Goal: Task Accomplishment & Management: Manage account settings

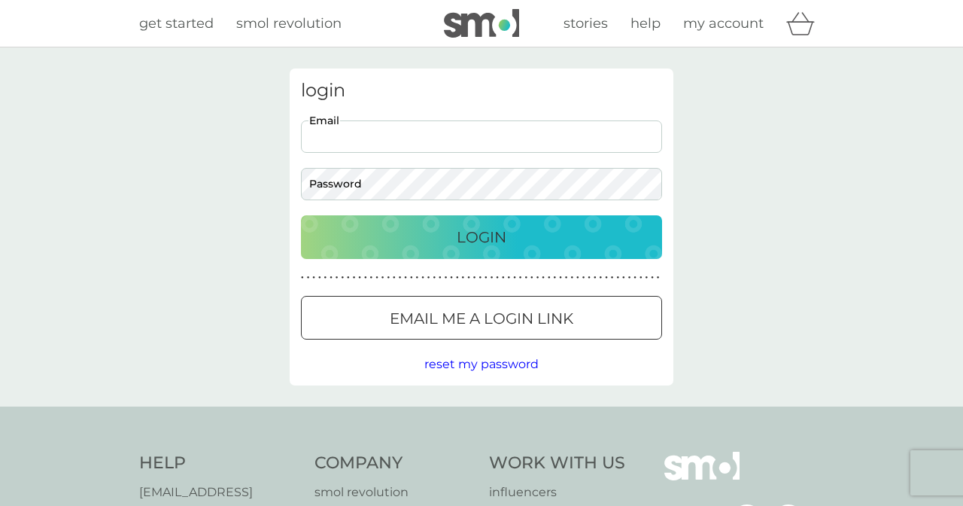
type input "[EMAIL_ADDRESS][DOMAIN_NAME]"
click at [507, 239] on div "Login" at bounding box center [481, 237] width 331 height 24
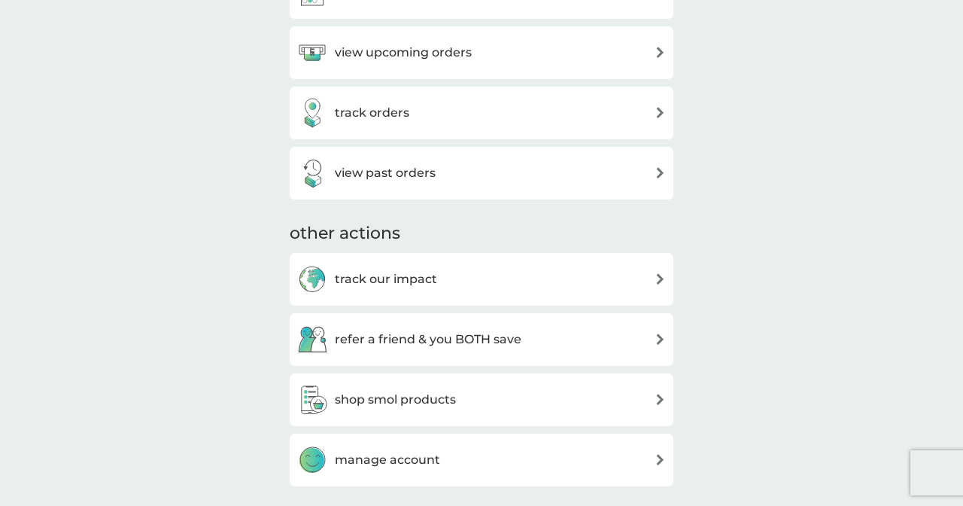
scroll to position [568, 0]
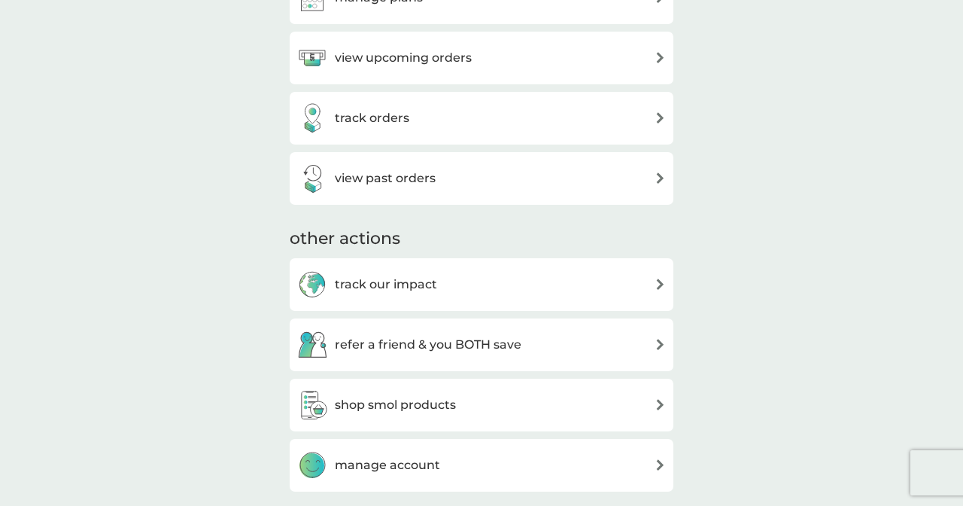
click at [566, 462] on div "manage account" at bounding box center [481, 465] width 369 height 30
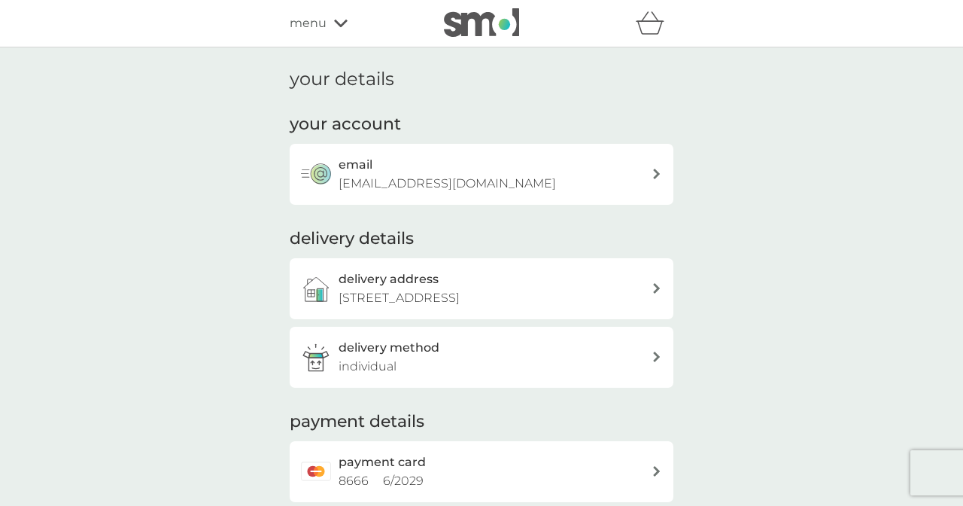
click at [643, 287] on div "delivery address [STREET_ADDRESS]" at bounding box center [495, 288] width 313 height 38
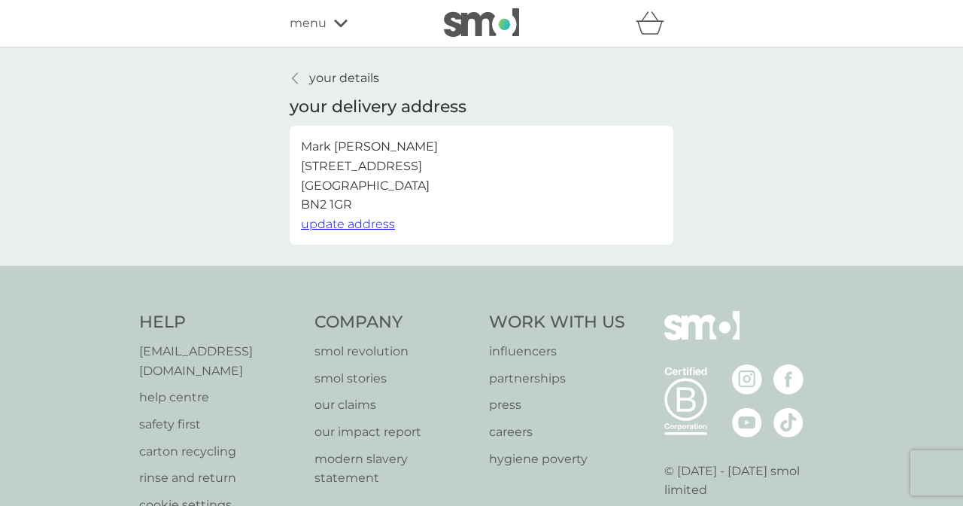
click at [364, 224] on span "update address" at bounding box center [348, 224] width 94 height 14
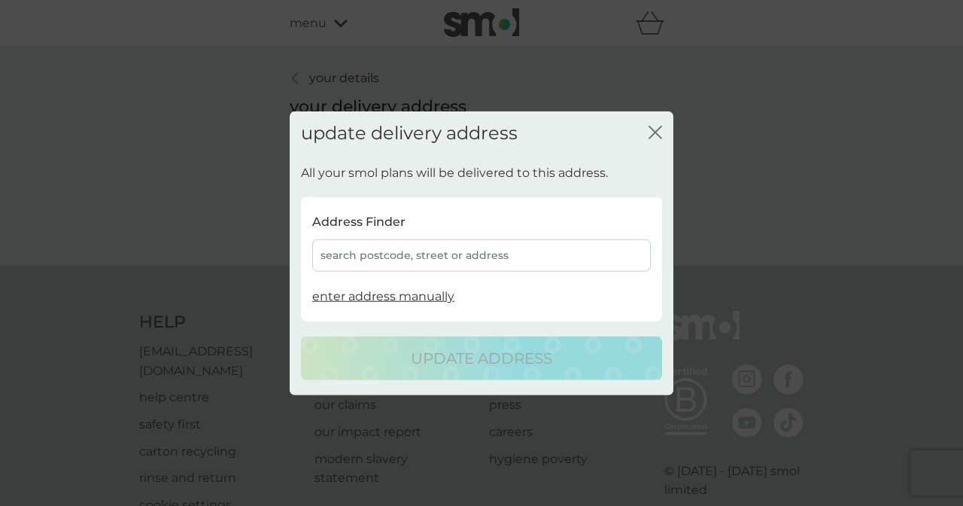
click at [394, 249] on div "search postcode, street or address" at bounding box center [481, 255] width 339 height 32
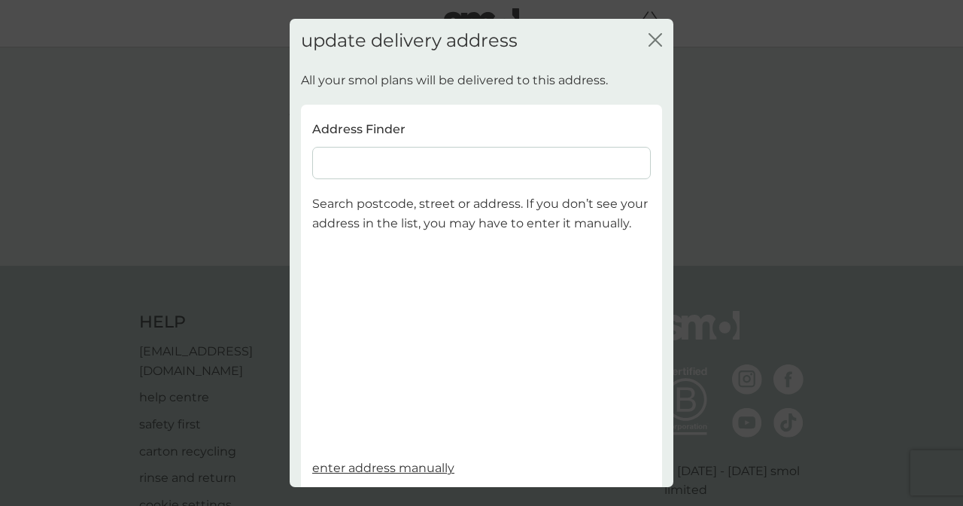
click at [422, 161] on input at bounding box center [481, 163] width 339 height 32
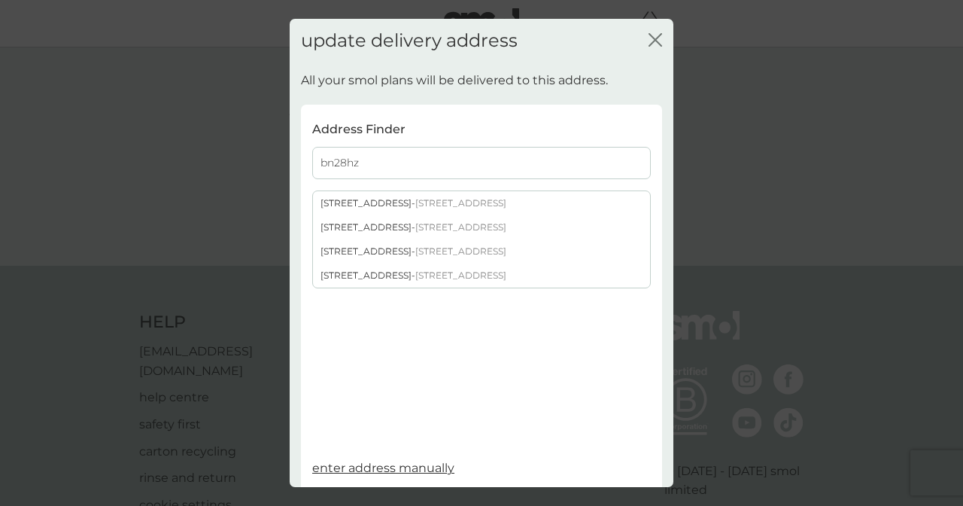
type input "bn28hz"
click at [408, 460] on span "enter address manually" at bounding box center [383, 467] width 142 height 14
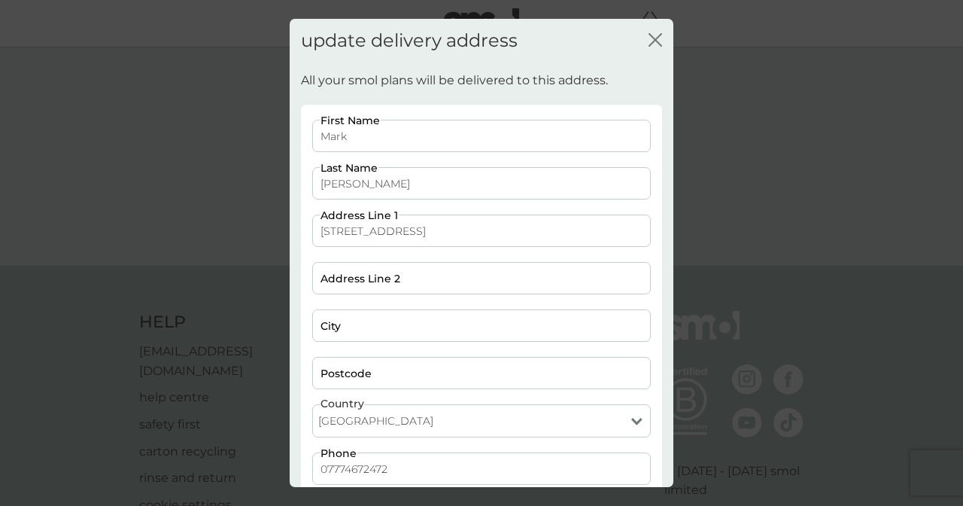
type input "[STREET_ADDRESS]"
type input "Saltdean"
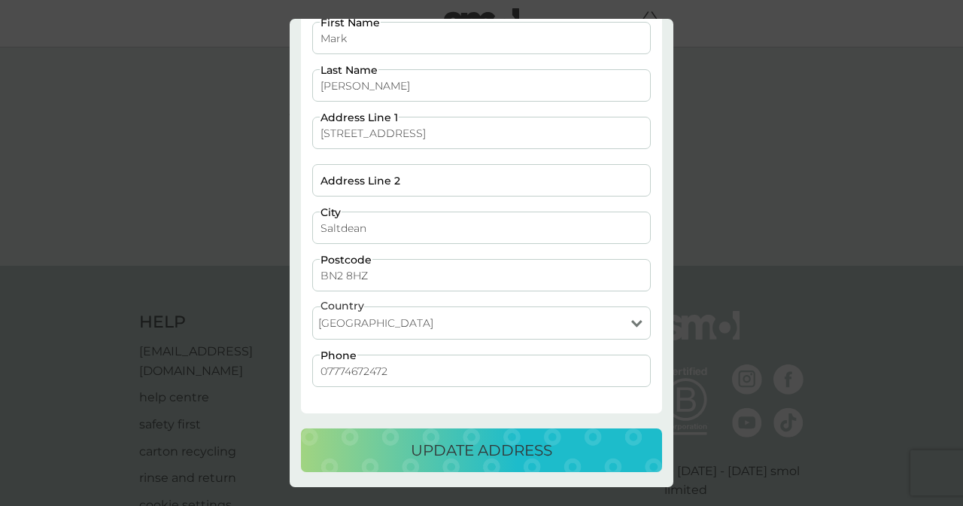
scroll to position [97, 0]
type input "BN2 8HZ"
click at [494, 449] on p "update address" at bounding box center [481, 451] width 141 height 24
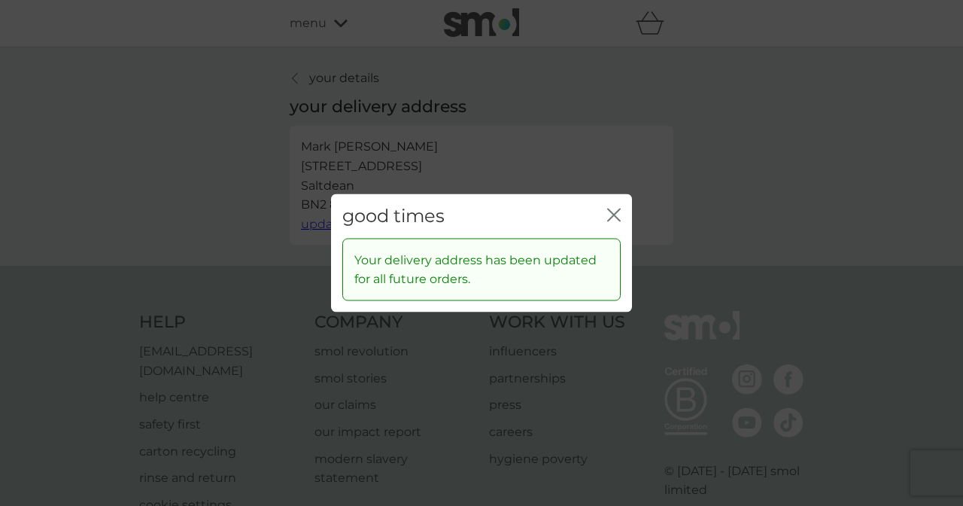
click at [613, 215] on icon "close" at bounding box center [611, 215] width 6 height 12
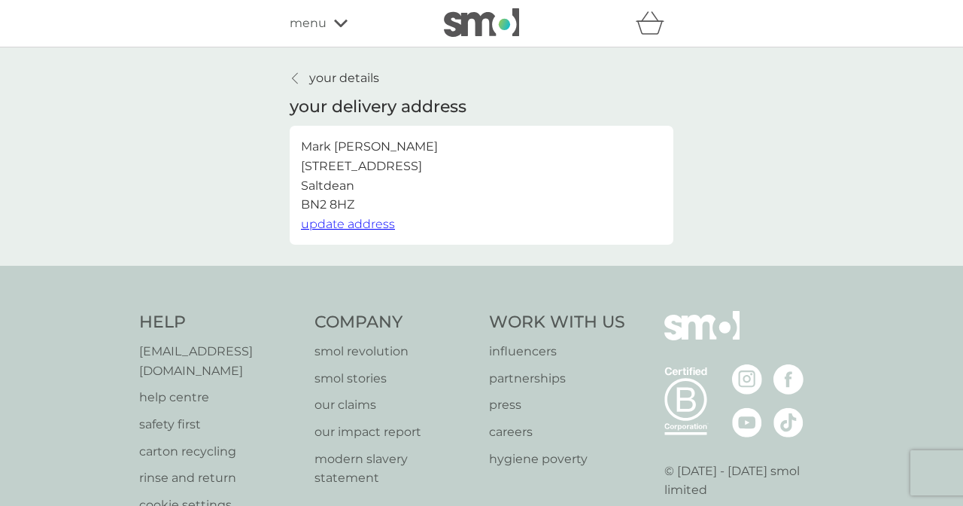
click at [324, 80] on p "your details" at bounding box center [344, 78] width 70 height 20
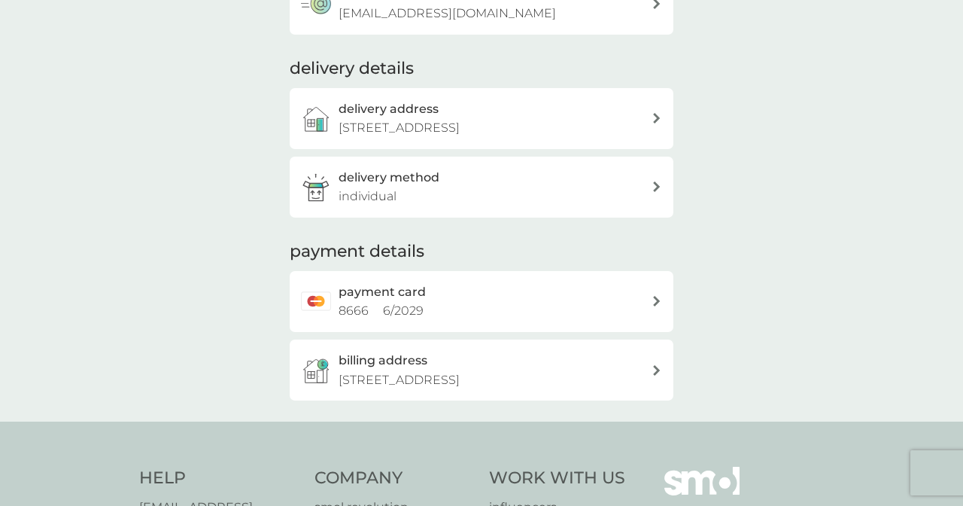
scroll to position [182, 0]
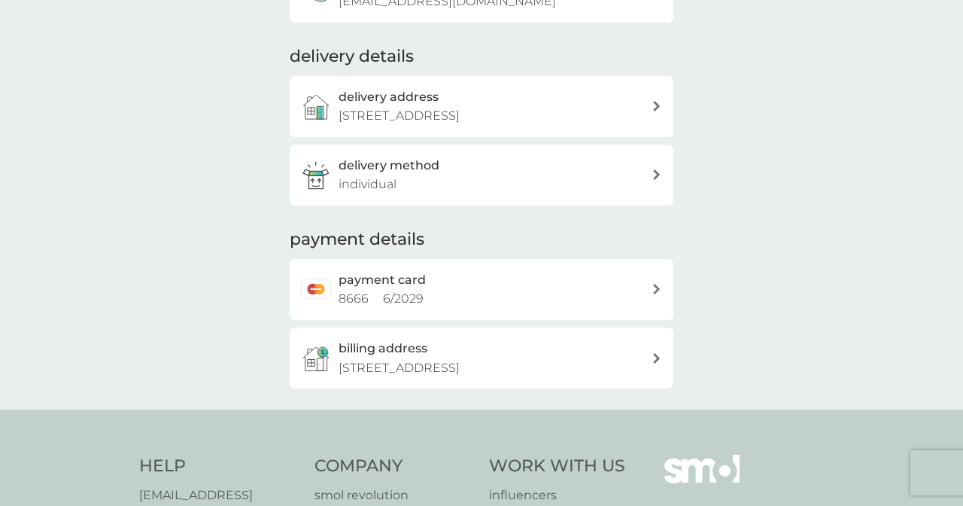
click at [628, 348] on div "billing address [STREET_ADDRESS]" at bounding box center [495, 358] width 313 height 38
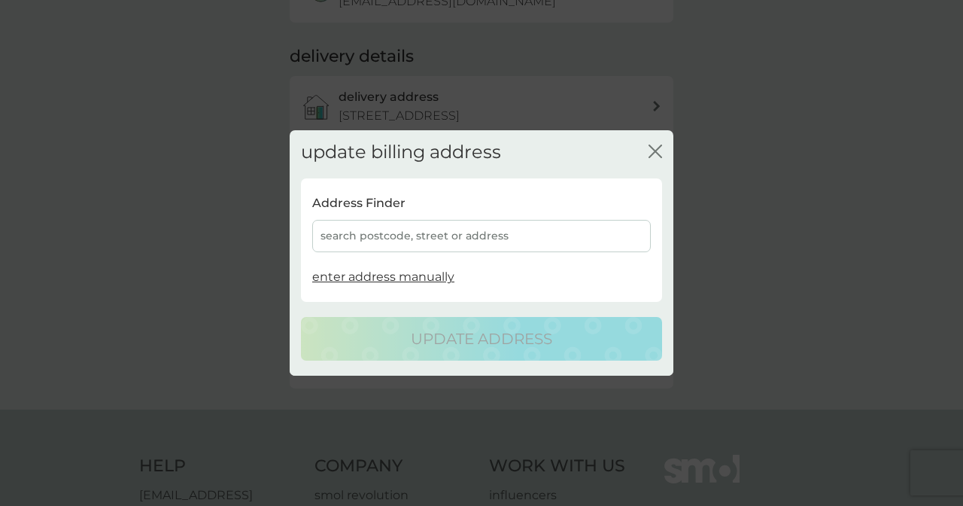
click at [433, 276] on span "enter address manually" at bounding box center [383, 276] width 142 height 14
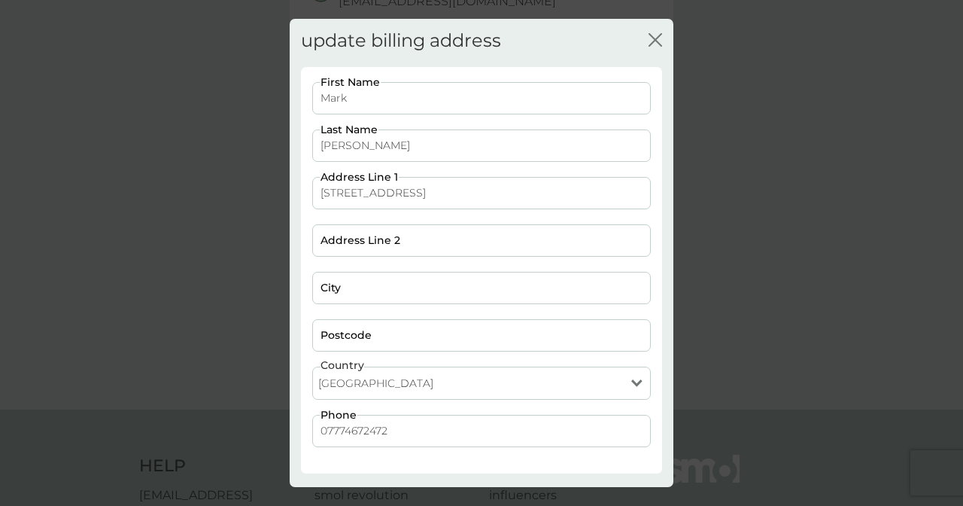
type input "[STREET_ADDRESS]"
type input "Saltdean"
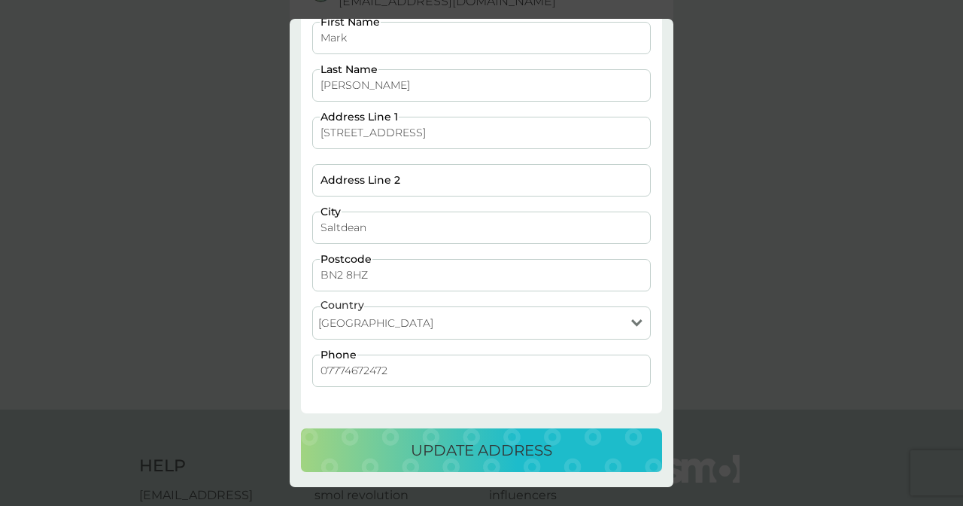
scroll to position [59, 0]
type input "BN2 8HZ"
click at [514, 445] on p "update address" at bounding box center [481, 451] width 141 height 24
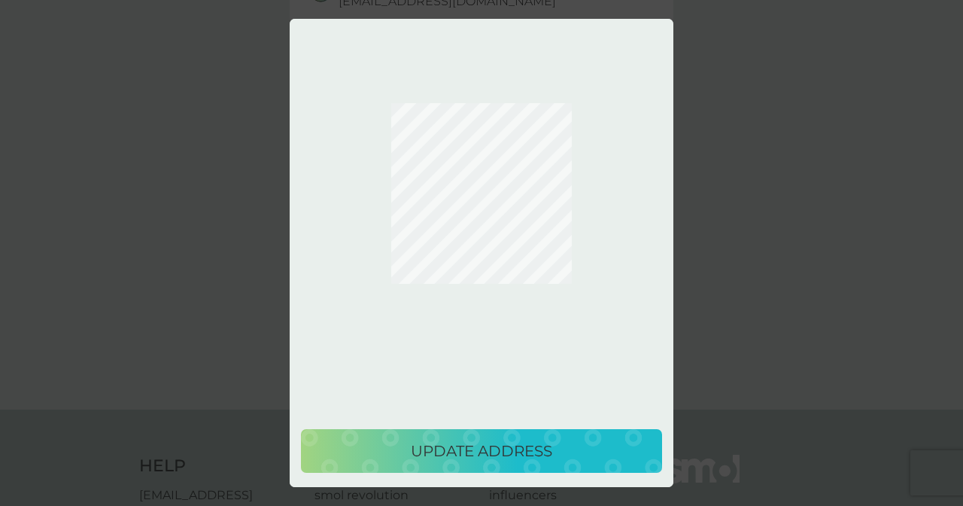
scroll to position [0, 0]
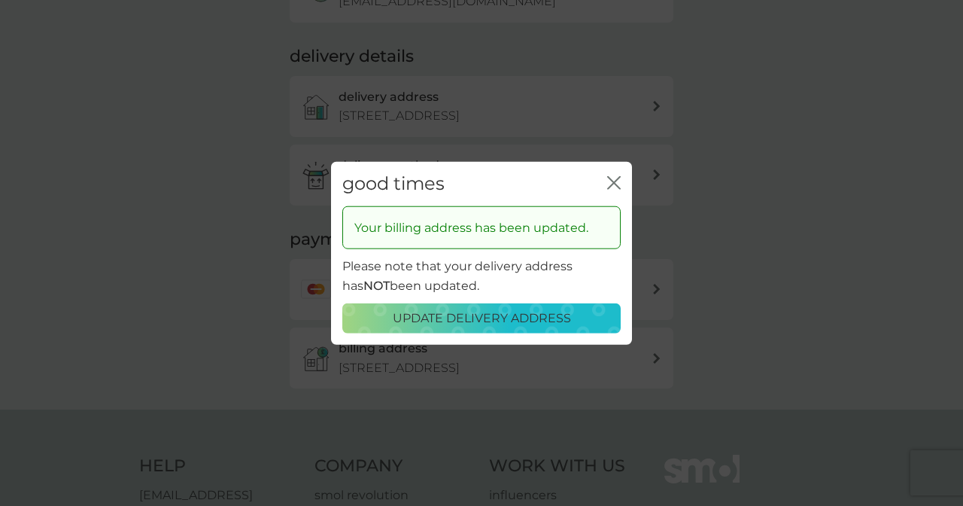
click at [492, 315] on p "update delivery address" at bounding box center [482, 318] width 178 height 20
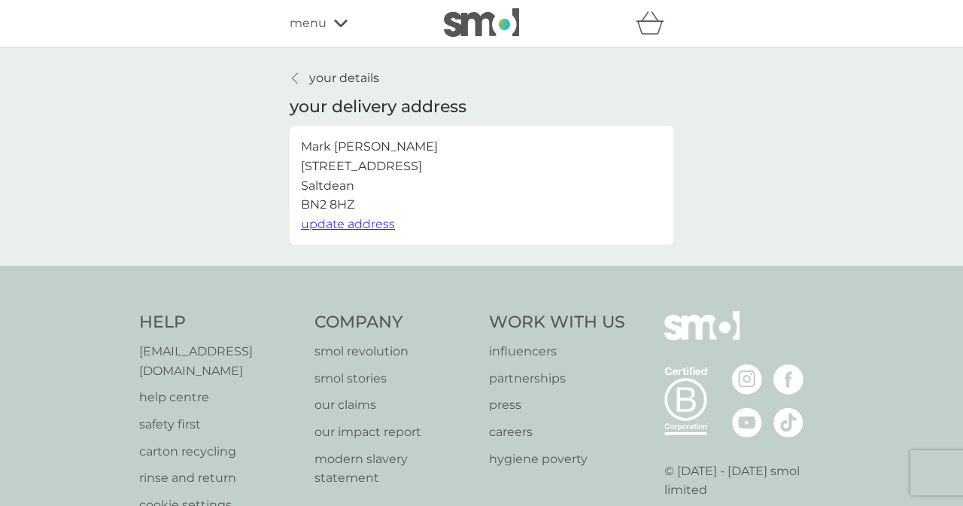
click at [290, 71] on link "your details" at bounding box center [335, 78] width 90 height 20
